Goal: Task Accomplishment & Management: Complete application form

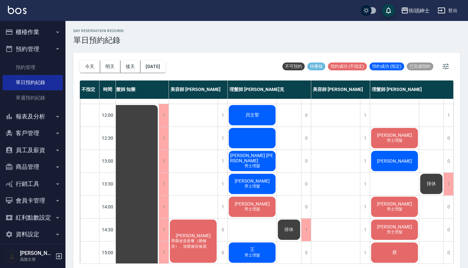
click at [253, 136] on div at bounding box center [252, 138] width 49 height 22
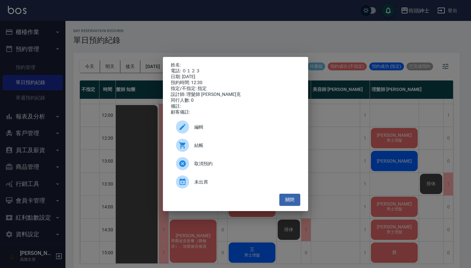
click at [340, 120] on div "姓名: 電話: ０１２３ 日期: [DATE] 預約時間: 12:30 指定/不指定: 指定 設計師: 理髮師 [PERSON_NAME]克 同行人數: 0 …" at bounding box center [235, 134] width 471 height 268
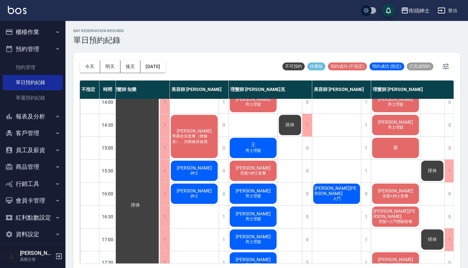
scroll to position [146, 5]
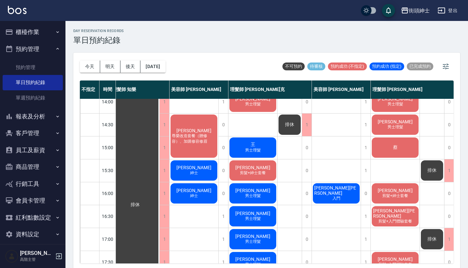
click at [327, 187] on span "[PERSON_NAME][PERSON_NAME]" at bounding box center [336, 190] width 47 height 10
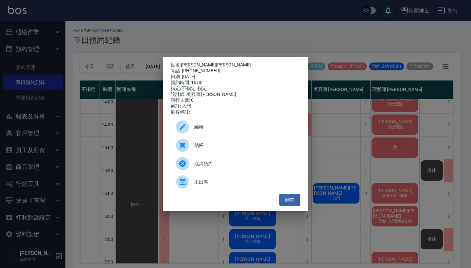
click at [195, 63] on link "[PERSON_NAME][PERSON_NAME]" at bounding box center [216, 64] width 70 height 5
click at [313, 36] on div "姓名: [PERSON_NAME][PERSON_NAME] 電話: [PHONE_NUMBER] 日期: [DATE] 預約時間: 16:00 指定/不指定…" at bounding box center [235, 134] width 471 height 268
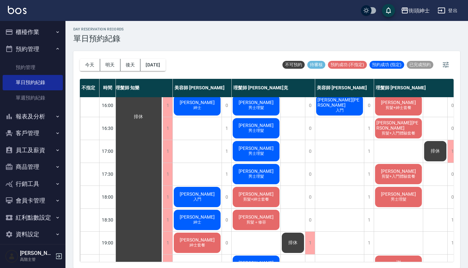
scroll to position [273, 2]
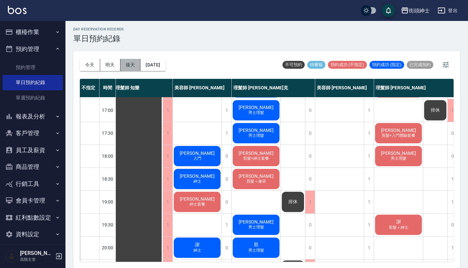
click at [131, 64] on button "後天" at bounding box center [130, 65] width 20 height 12
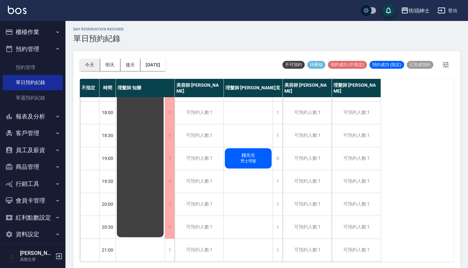
click at [93, 64] on button "今天" at bounding box center [90, 65] width 20 height 12
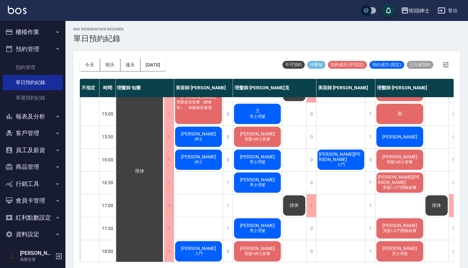
scroll to position [172, 1]
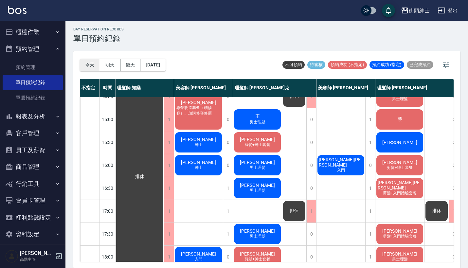
click at [89, 67] on button "今天" at bounding box center [90, 65] width 20 height 12
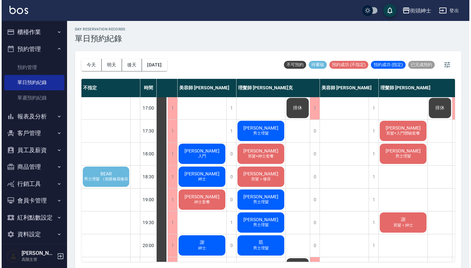
scroll to position [285, 38]
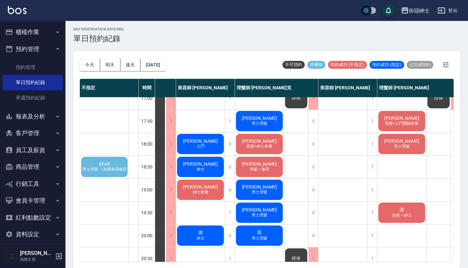
click at [96, 165] on div "BEAR 男士理髮 （加購修眉修容）" at bounding box center [104, 167] width 48 height 22
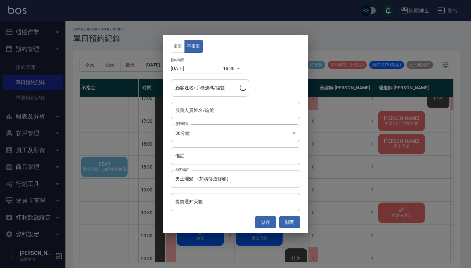
type input "BEAR/0916695708"
click at [200, 108] on input "服務人員姓名/編號" at bounding box center [236, 110] width 124 height 11
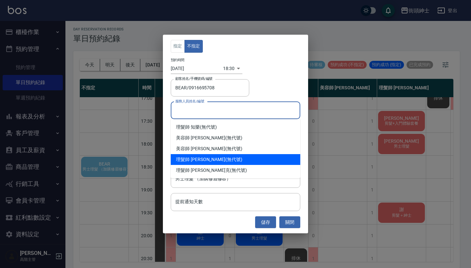
click at [216, 160] on div "理髮師 eric (無代號)" at bounding box center [236, 159] width 130 height 11
type input "理髮師 eric(無代號)"
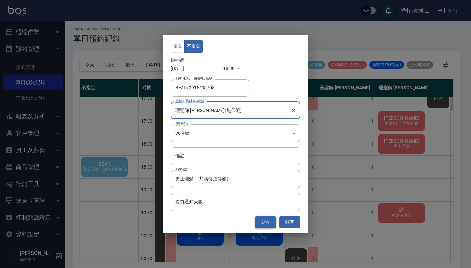
click at [269, 221] on button "儲存" at bounding box center [265, 222] width 21 height 12
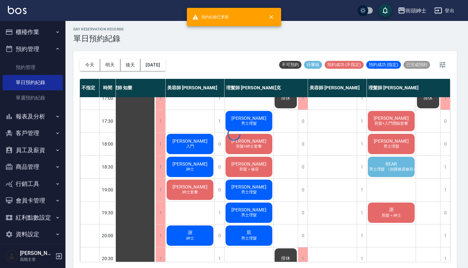
scroll to position [285, 6]
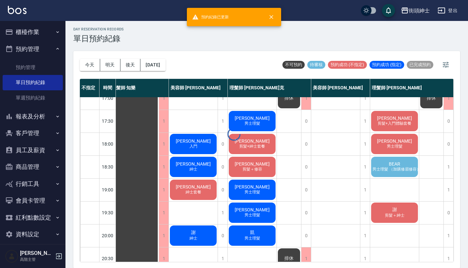
click at [390, 161] on span "BEAR" at bounding box center [394, 163] width 14 height 5
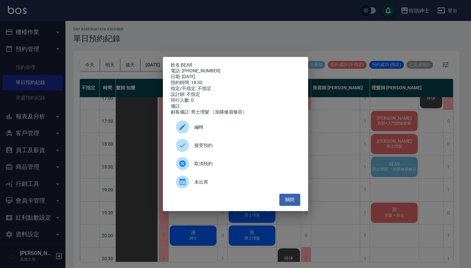
click at [265, 149] on span "接受預約" at bounding box center [244, 145] width 101 height 7
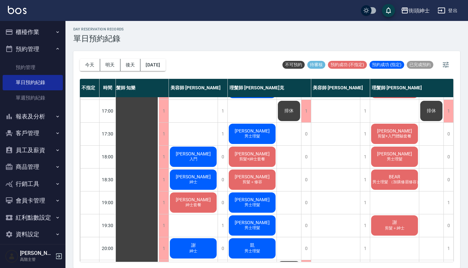
scroll to position [280, 9]
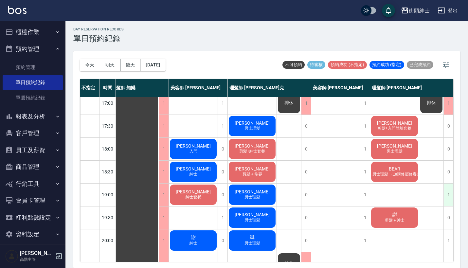
click at [449, 198] on div "1" at bounding box center [448, 194] width 10 height 23
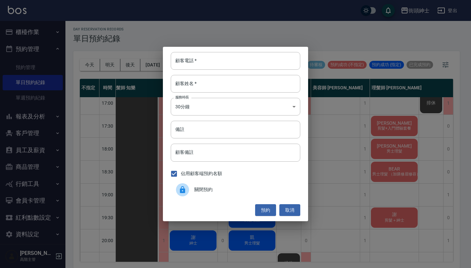
click at [246, 189] on span "關閉預約" at bounding box center [244, 189] width 101 height 7
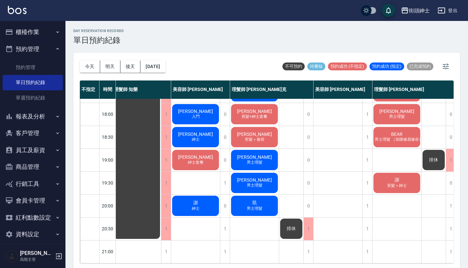
scroll to position [322, 4]
click at [152, 63] on button "2025/10/04" at bounding box center [152, 67] width 25 height 12
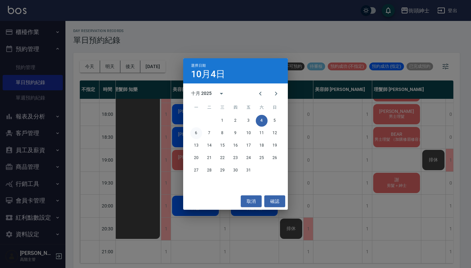
click at [195, 133] on button "6" at bounding box center [196, 133] width 12 height 12
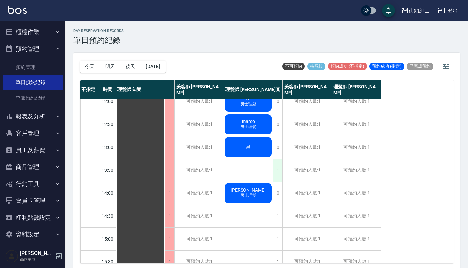
scroll to position [52, 0]
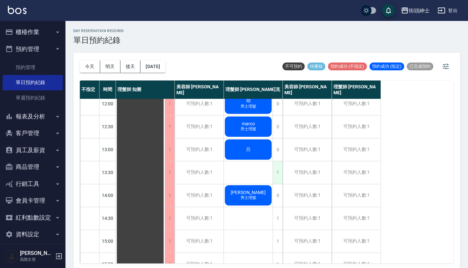
click at [275, 172] on div "1" at bounding box center [277, 172] width 10 height 23
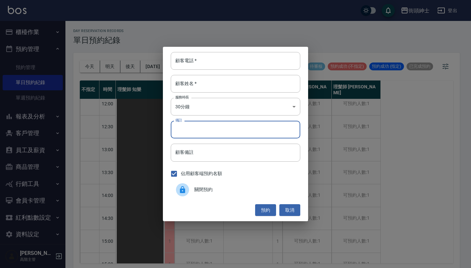
click at [216, 129] on input "備註" at bounding box center [236, 130] width 130 height 18
click at [217, 72] on div "顧客電話   * 顧客電話   * 顧客姓名   * 顧客姓名   * 服務時長 30分鐘 1 服務時長 備註 備註 顧客備註 顧客備註 佔用顧客端預約名額 …" at bounding box center [235, 134] width 145 height 174
click at [223, 60] on input "顧客電話   *" at bounding box center [236, 61] width 130 height 18
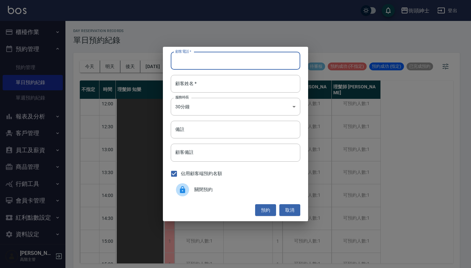
type input "ㄢ"
type input "0"
type input "0972844793"
click at [221, 95] on div "顧客電話   * 0972844793 顧客電話   * 顧客姓名   * 顧客姓名   * 服務時長 30分鐘 1 服務時長 備註 備註 顧客備註 顧客備註…" at bounding box center [235, 134] width 145 height 174
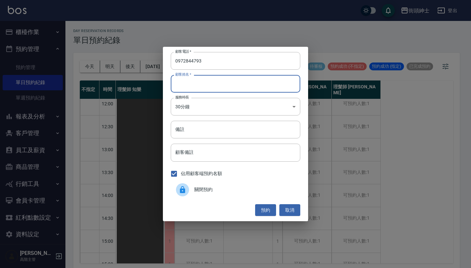
type input "ㄣ"
type input "ㄇ"
type input "pavlo"
click at [268, 208] on button "預約" at bounding box center [265, 210] width 21 height 12
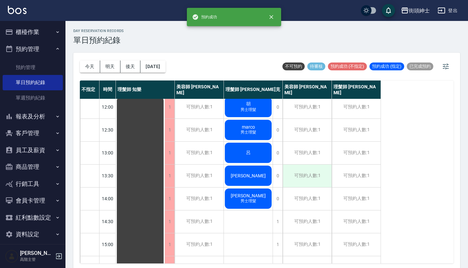
scroll to position [49, 0]
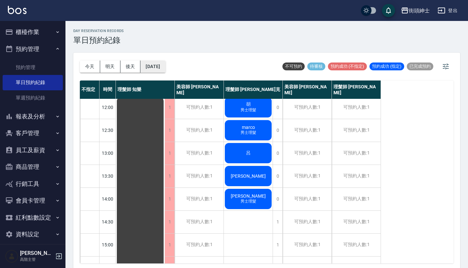
click at [164, 62] on button "2025/10/06" at bounding box center [152, 67] width 25 height 12
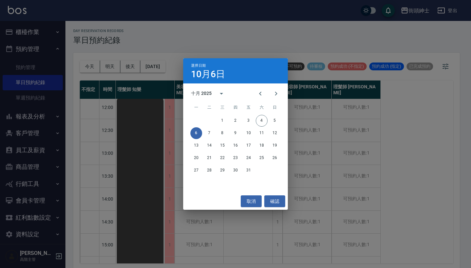
click at [226, 49] on div "選擇日期 10月6日 十月 2025 一 二 三 四 五 六 日 1 2 3 4 5 6 7 8 9 10 11 12 13 14 15 16 17 18 1…" at bounding box center [235, 134] width 471 height 268
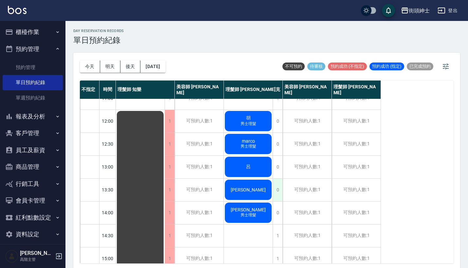
scroll to position [34, 0]
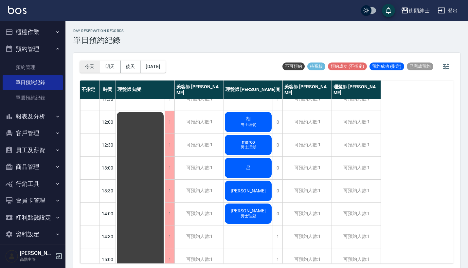
click at [97, 68] on button "今天" at bounding box center [90, 67] width 20 height 12
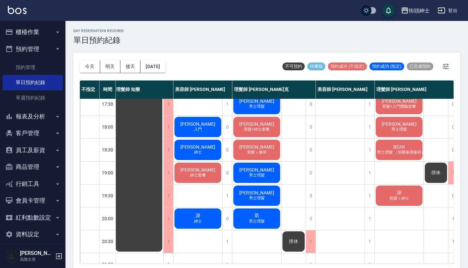
scroll to position [318, 1]
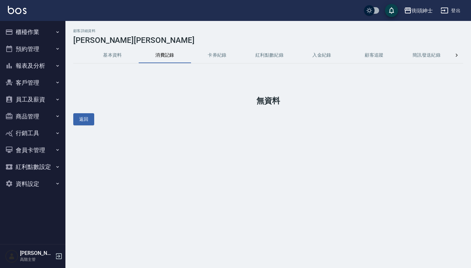
click at [111, 55] on button "基本資料" at bounding box center [112, 55] width 52 height 16
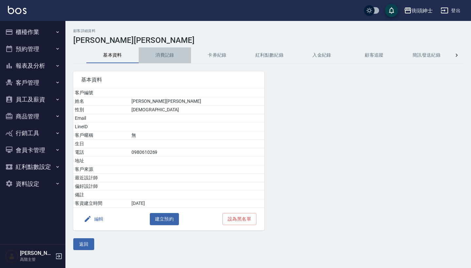
click at [159, 55] on button "消費記錄" at bounding box center [165, 55] width 52 height 16
